Goal: Task Accomplishment & Management: Use online tool/utility

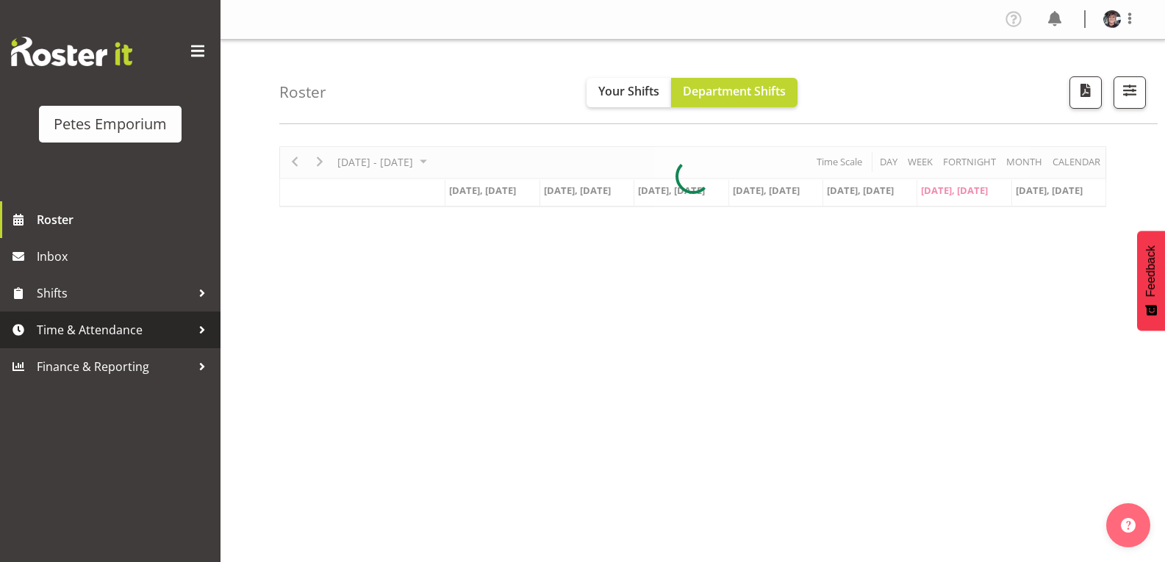
click at [117, 326] on span "Time & Attendance" at bounding box center [114, 330] width 154 height 22
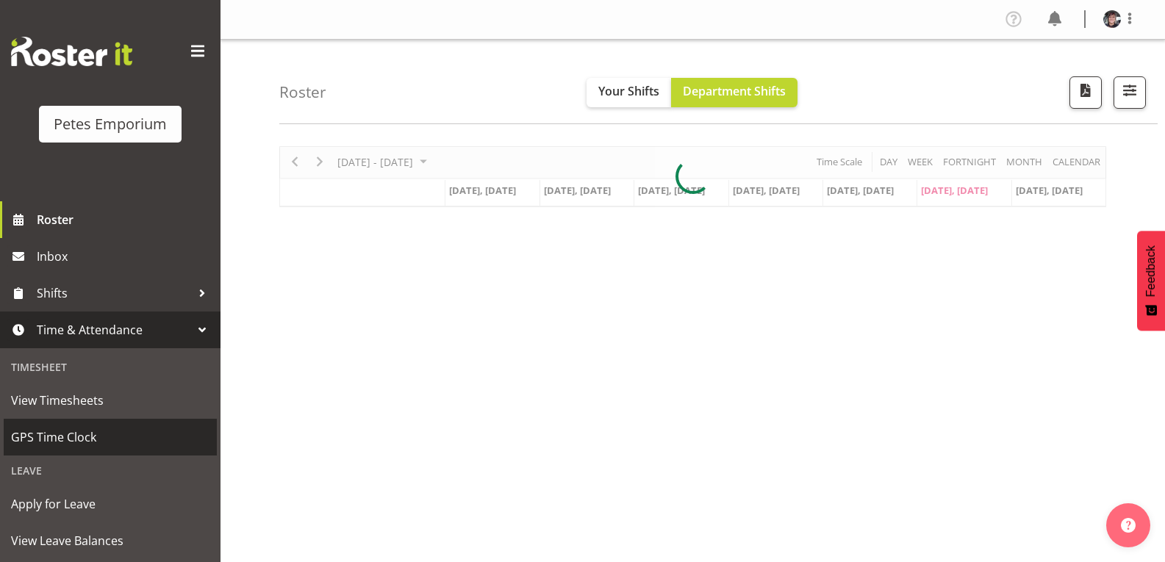
click at [76, 438] on span "GPS Time Clock" at bounding box center [110, 437] width 198 height 22
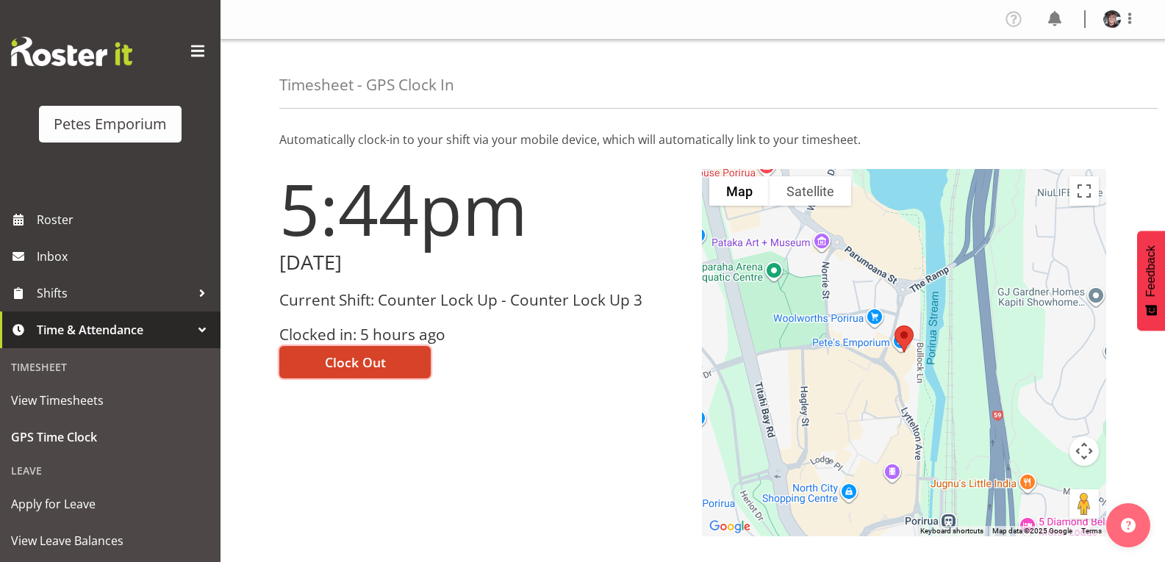
click at [399, 355] on button "Clock Out" at bounding box center [354, 362] width 151 height 32
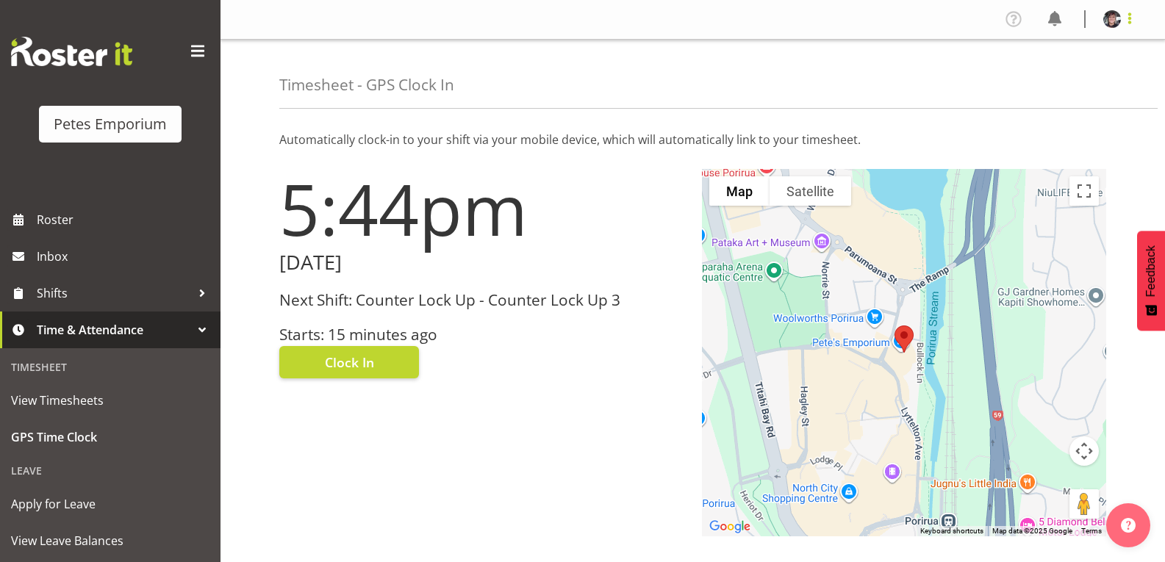
click at [1128, 22] on span at bounding box center [1130, 19] width 18 height 18
click at [1066, 74] on link "Log Out" at bounding box center [1067, 77] width 141 height 26
